Goal: Information Seeking & Learning: Learn about a topic

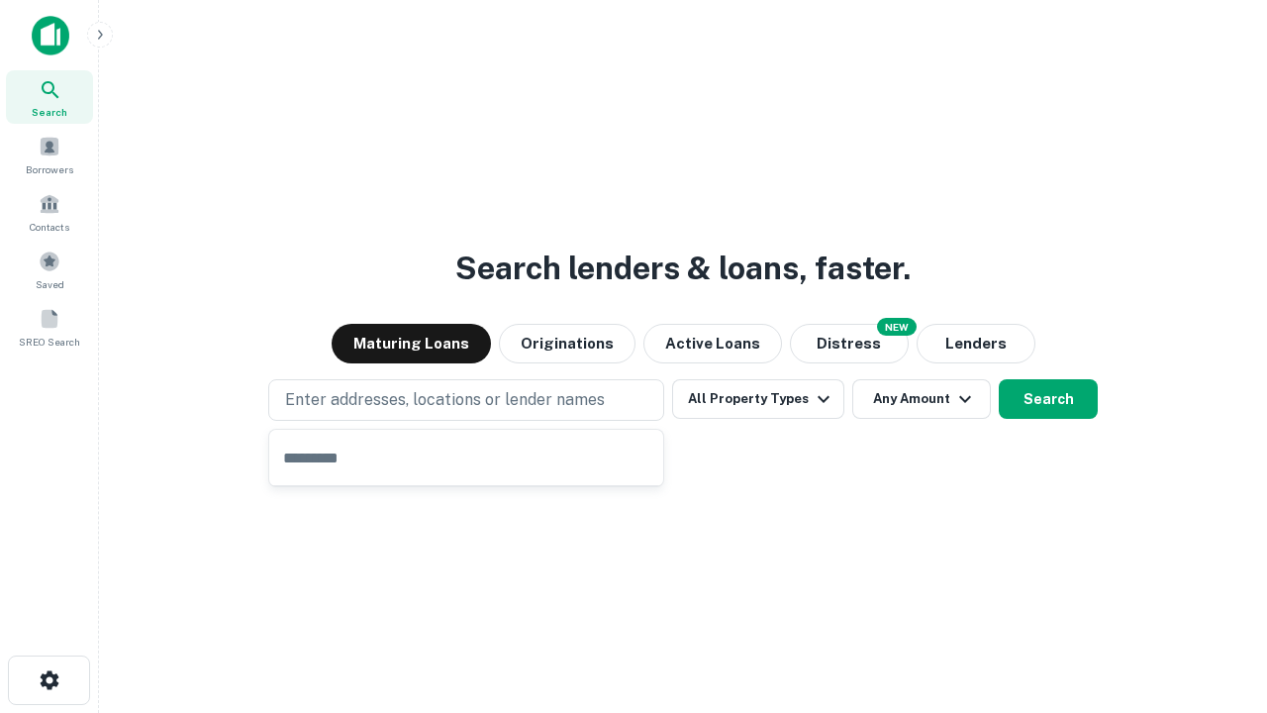
type input "**********"
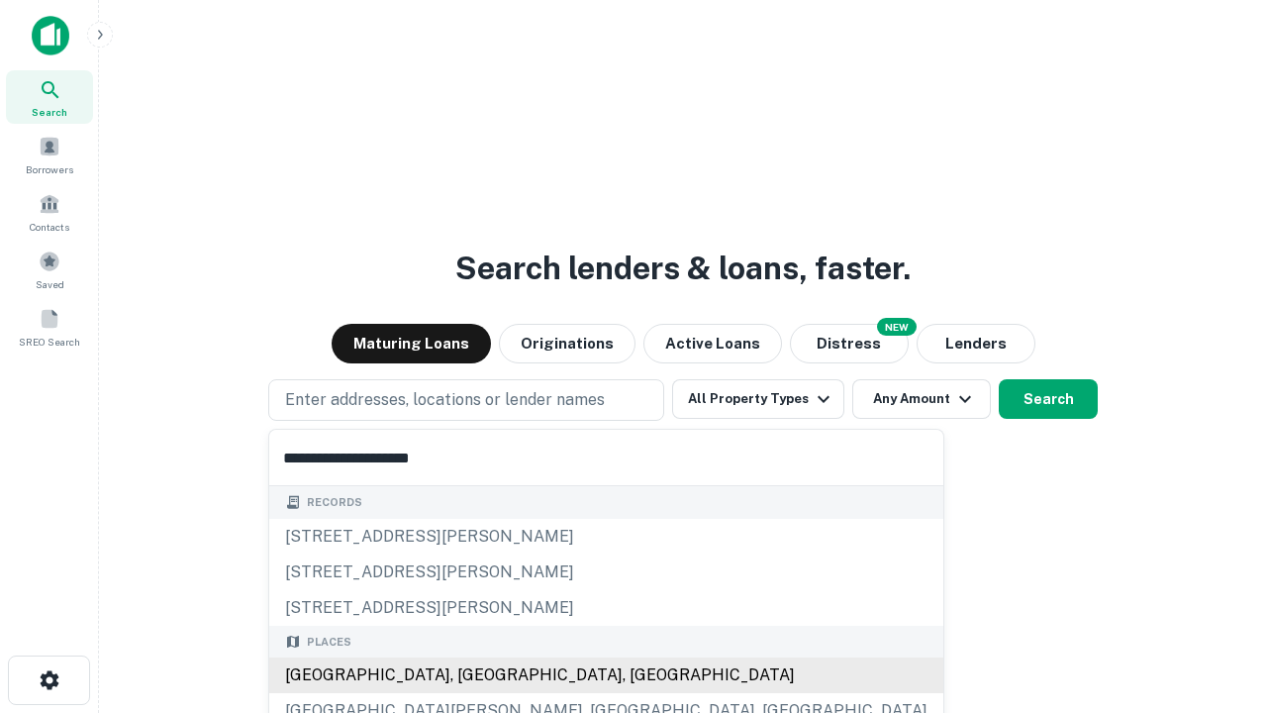
click at [473, 675] on div "Santa Monica, CA, USA" at bounding box center [606, 675] width 674 height 36
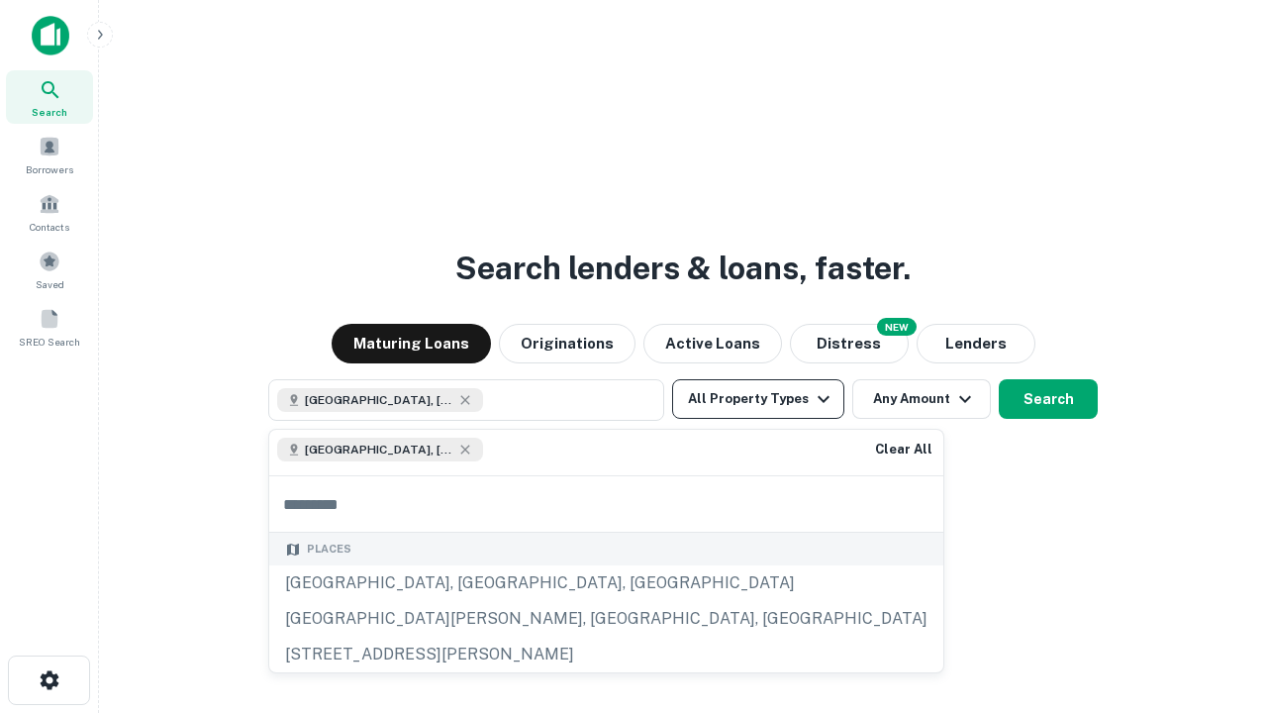
click at [758, 399] on button "All Property Types" at bounding box center [758, 399] width 172 height 40
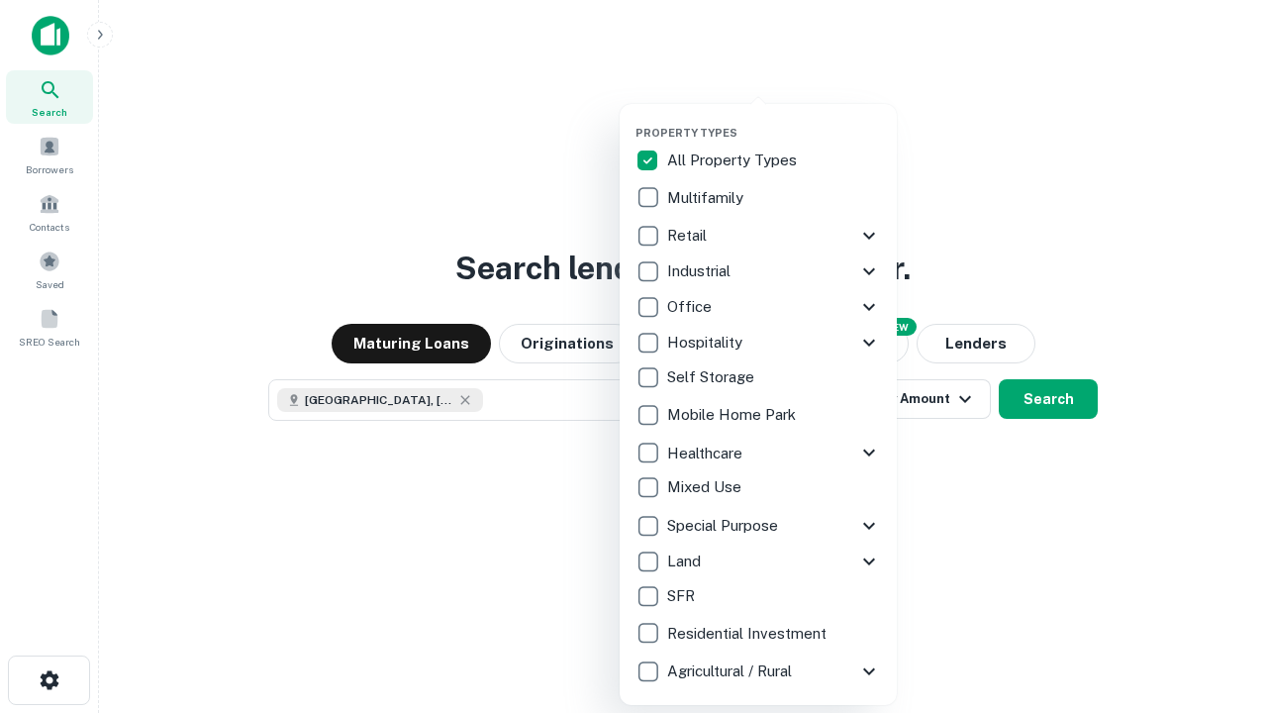
click at [774, 120] on button "button" at bounding box center [773, 120] width 277 height 1
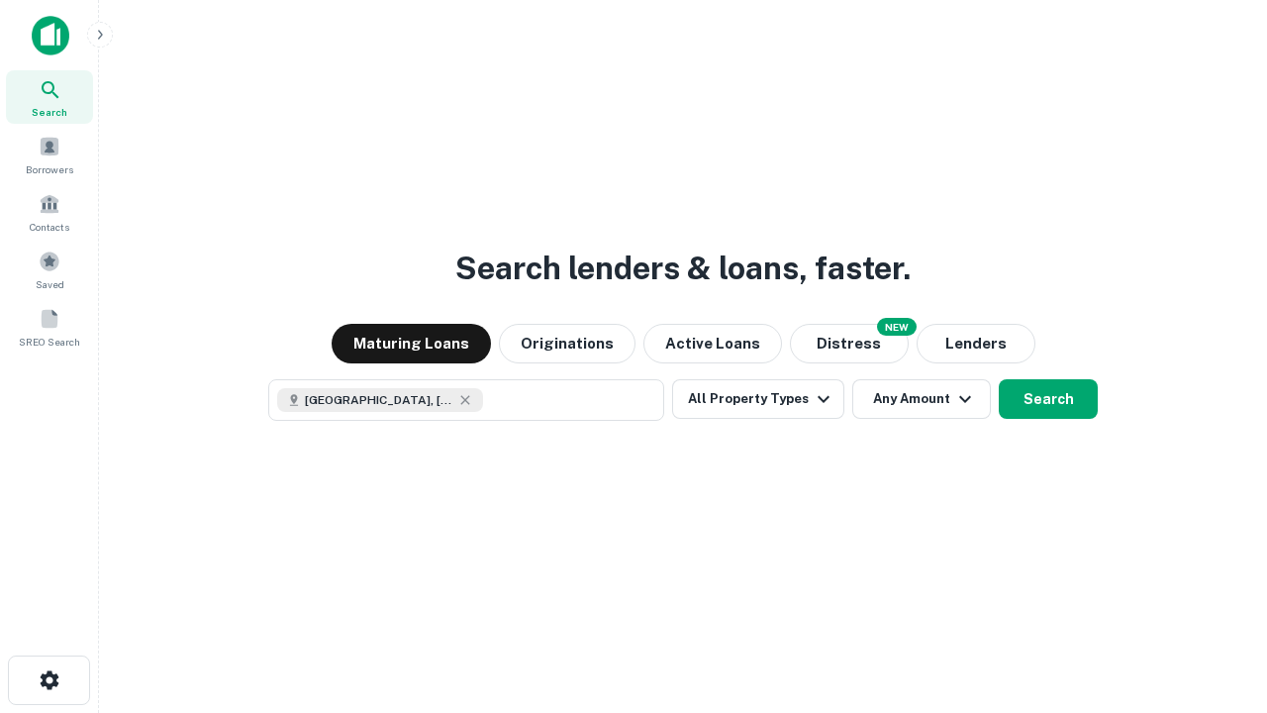
scroll to position [32, 0]
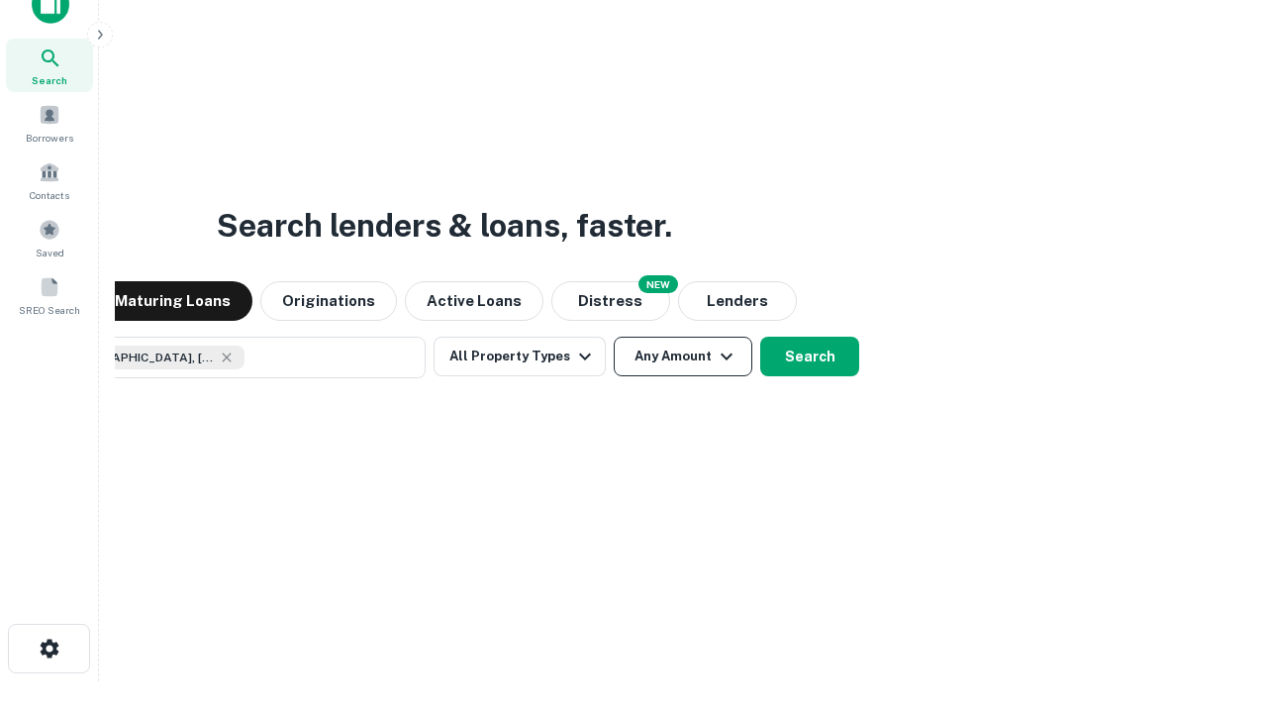
click at [614, 337] on button "Any Amount" at bounding box center [683, 357] width 139 height 40
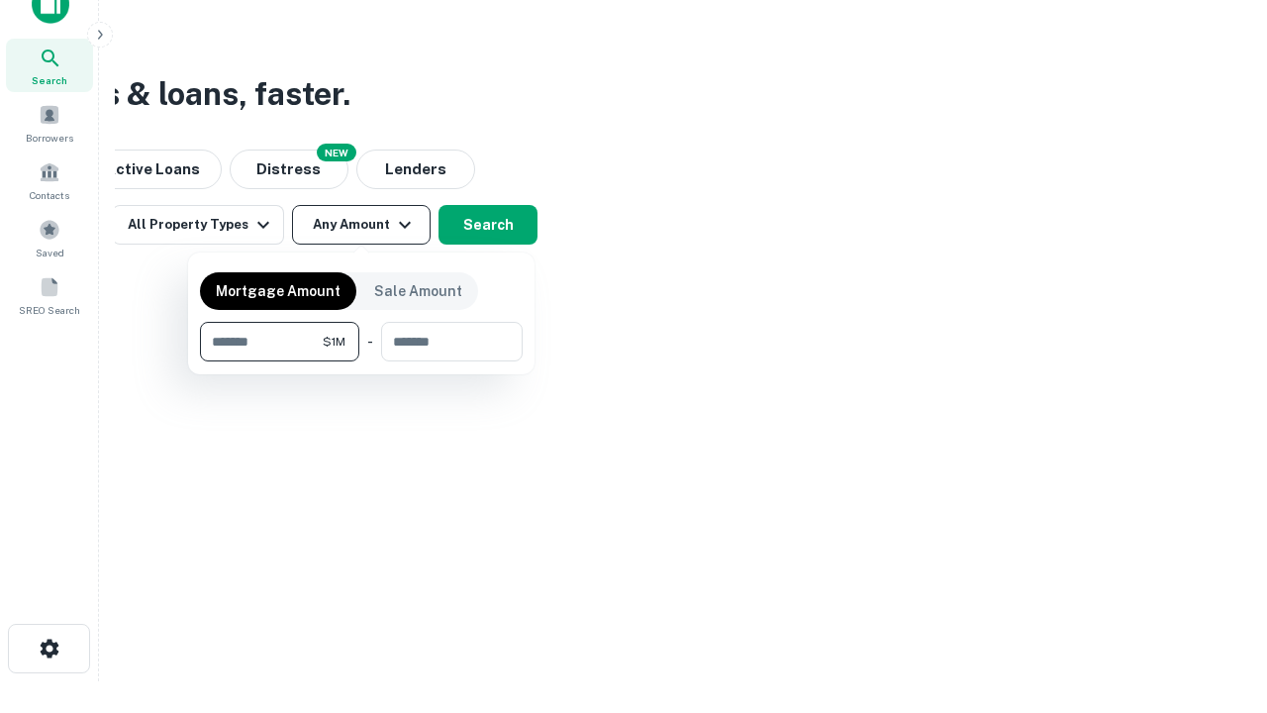
type input "*******"
click at [361, 361] on button "button" at bounding box center [361, 361] width 323 height 1
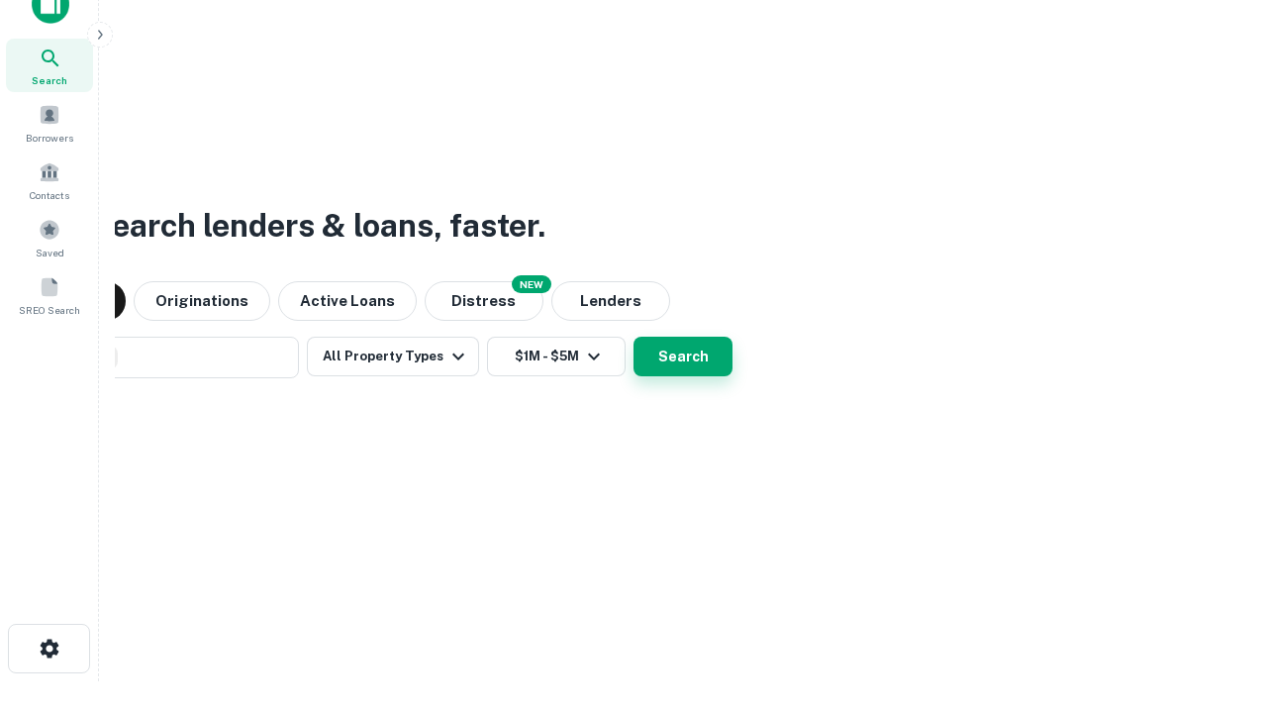
click at [634, 337] on button "Search" at bounding box center [683, 357] width 99 height 40
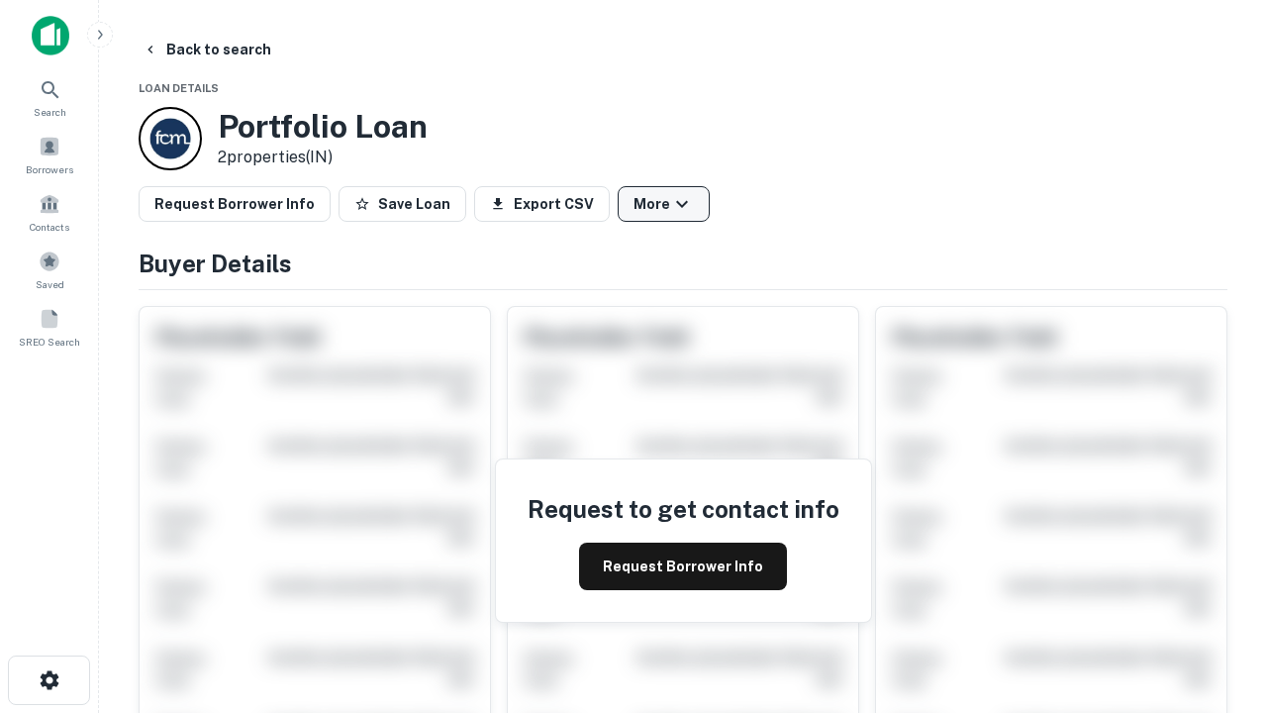
click at [663, 204] on button "More" at bounding box center [664, 204] width 92 height 36
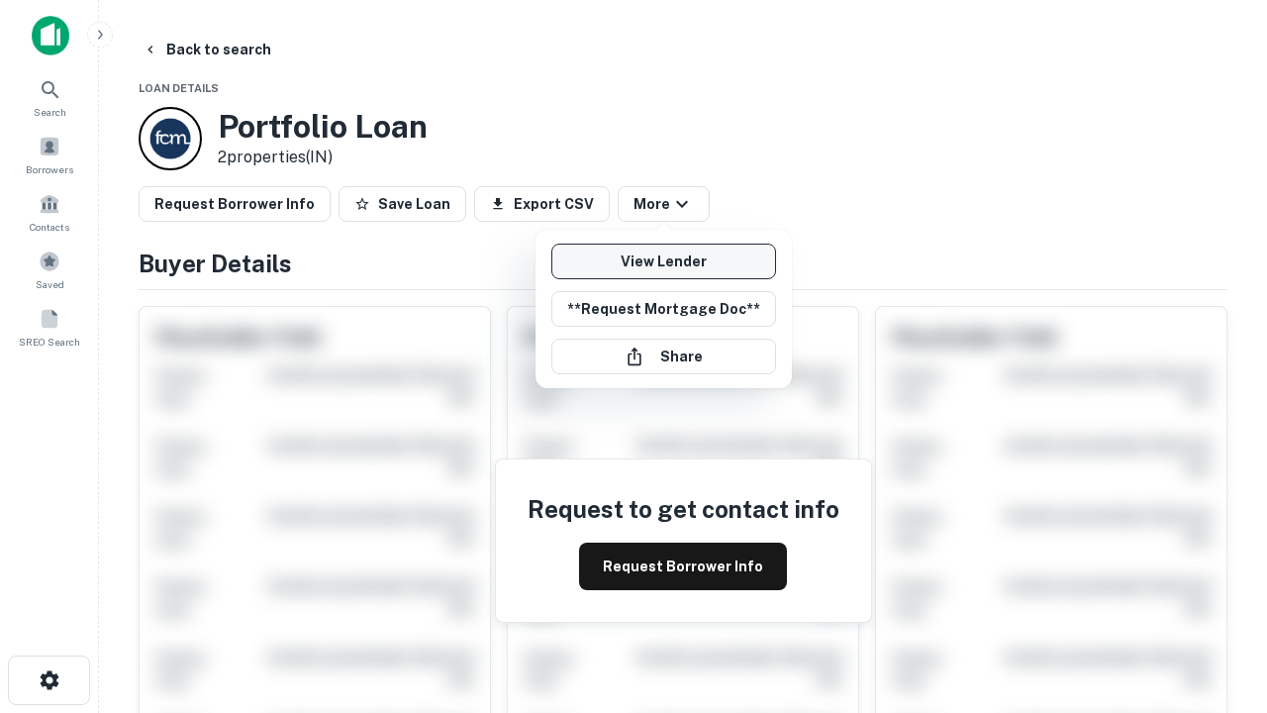
click at [663, 261] on link "View Lender" at bounding box center [663, 262] width 225 height 36
